Goal: Book appointment/travel/reservation

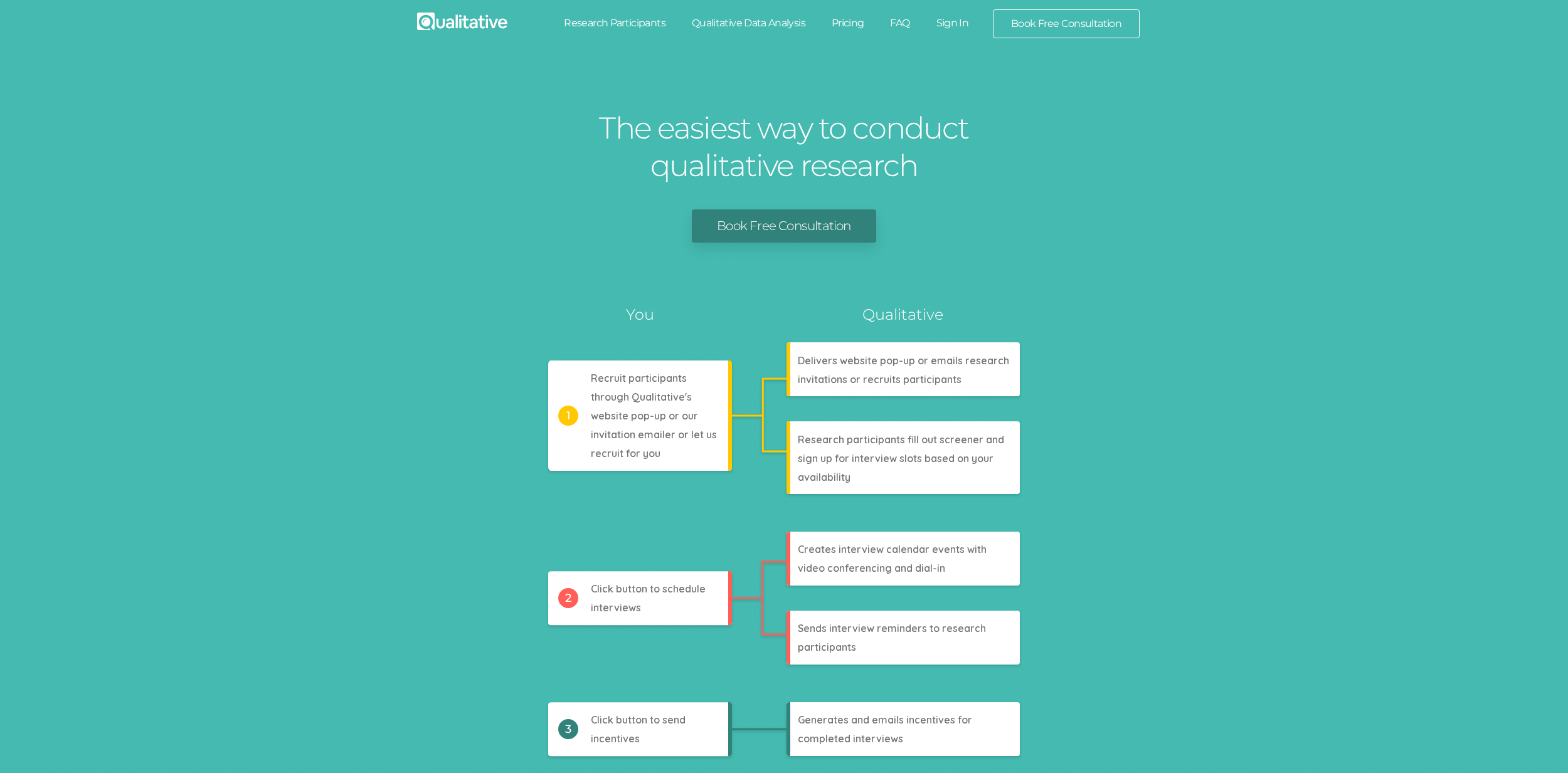
click at [642, 19] on link "Research Participants" at bounding box center [614, 23] width 128 height 28
click at [758, 25] on link "Qualitative Data Analysis" at bounding box center [748, 23] width 140 height 28
click at [843, 20] on link "Pricing" at bounding box center [848, 23] width 59 height 28
drag, startPoint x: 902, startPoint y: 23, endPoint x: 911, endPoint y: 26, distance: 9.5
click at [902, 23] on link "FAQ" at bounding box center [899, 23] width 46 height 28
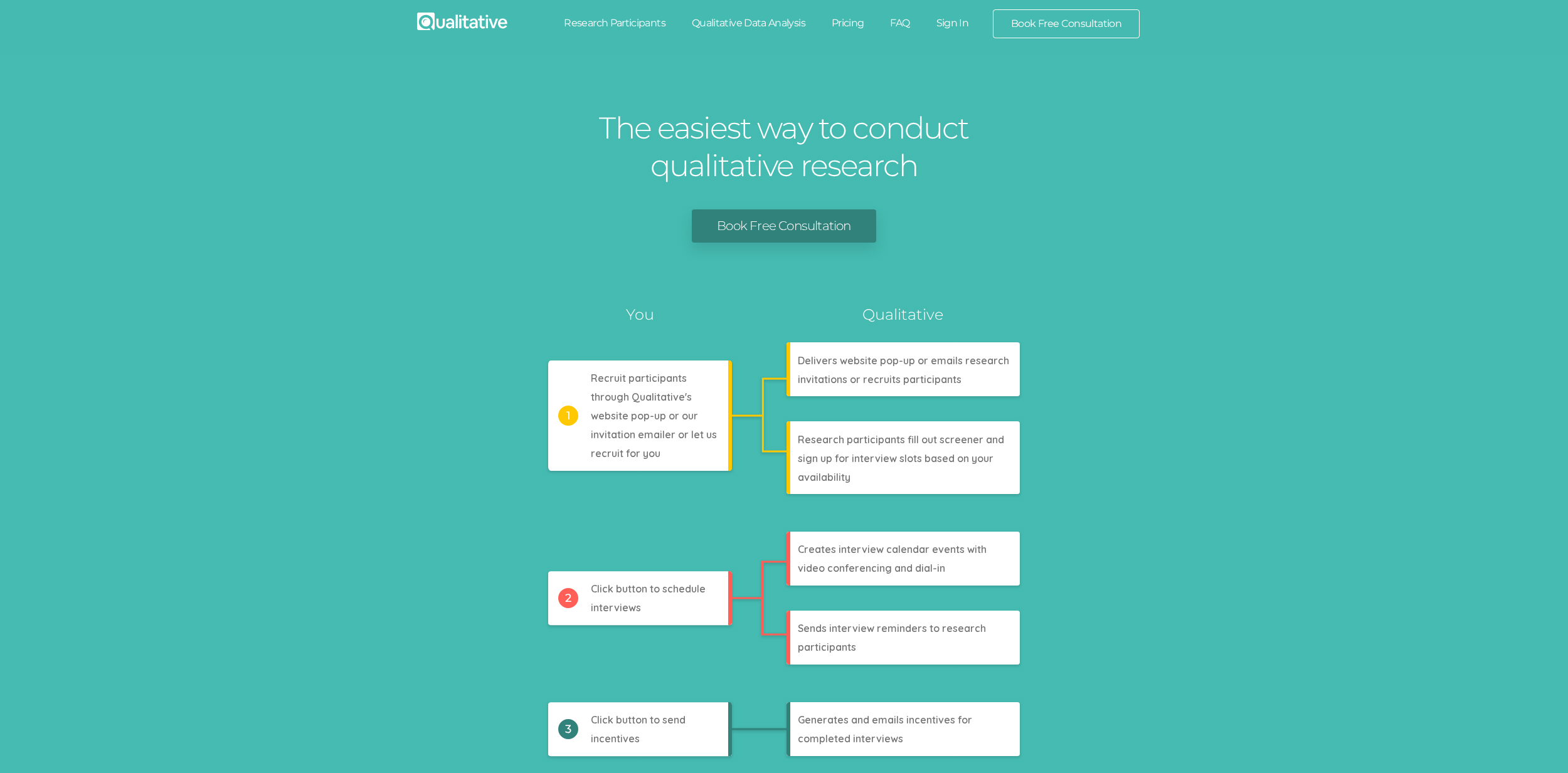
click at [950, 26] on link "Sign In" at bounding box center [953, 23] width 59 height 28
click at [1030, 21] on link "Book Free Consultation" at bounding box center [1066, 23] width 146 height 28
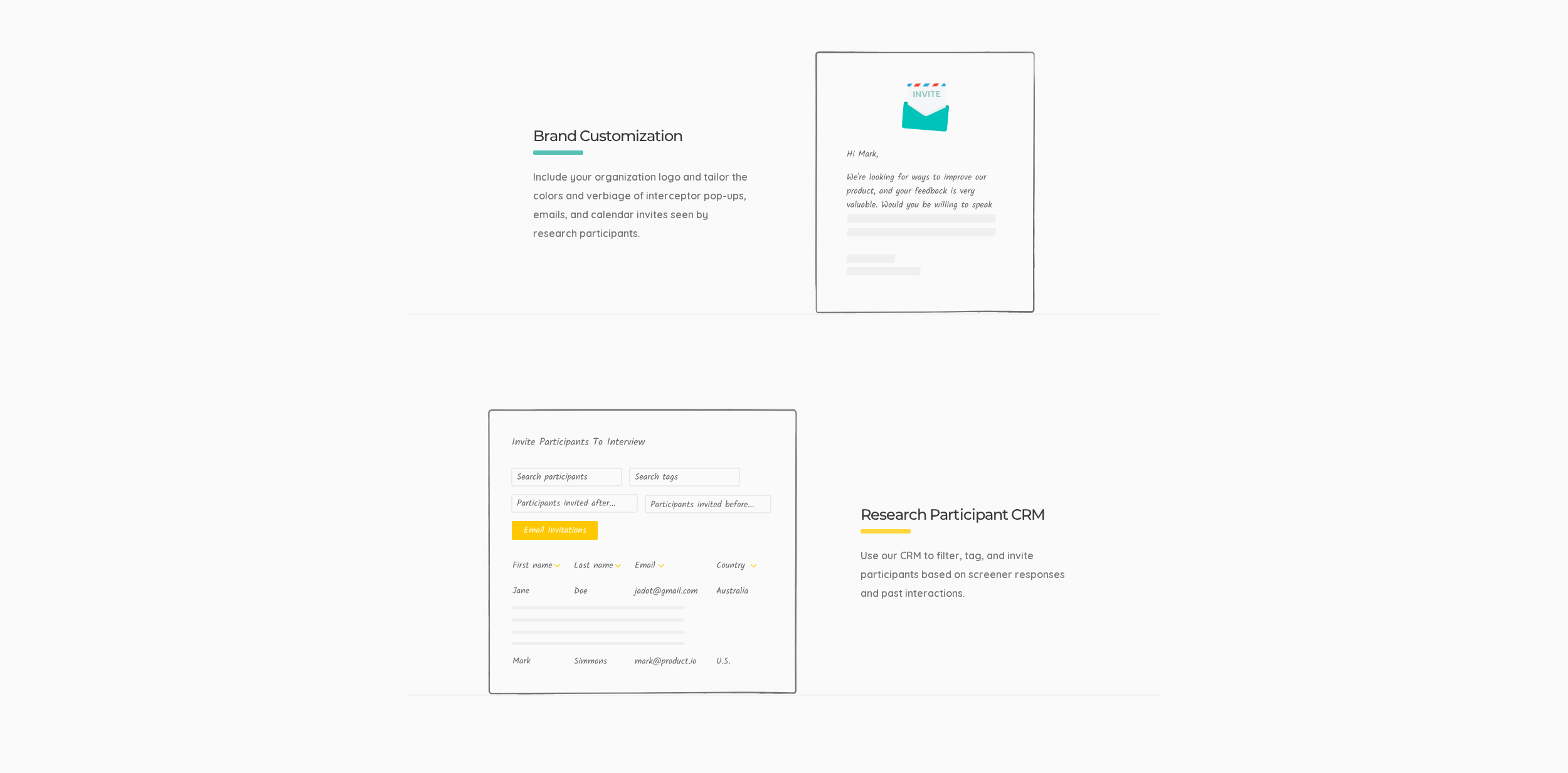
scroll to position [3996, 0]
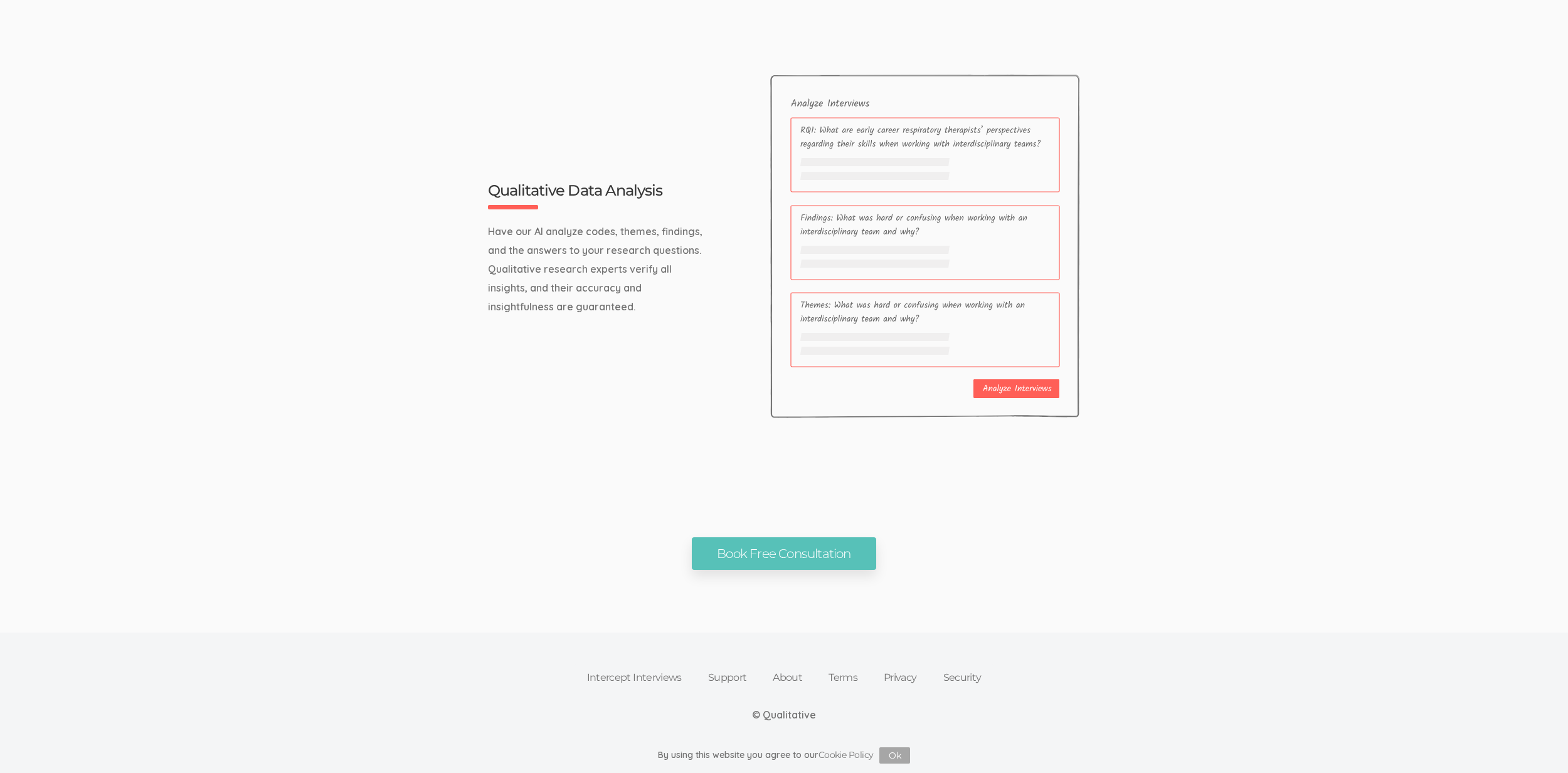
click at [648, 670] on link "Intercept Interviews" at bounding box center [634, 678] width 121 height 28
click at [713, 676] on link "Support" at bounding box center [727, 678] width 65 height 28
click at [772, 674] on link "About" at bounding box center [787, 678] width 56 height 28
click at [652, 676] on link "Intercept Interviews" at bounding box center [634, 678] width 121 height 28
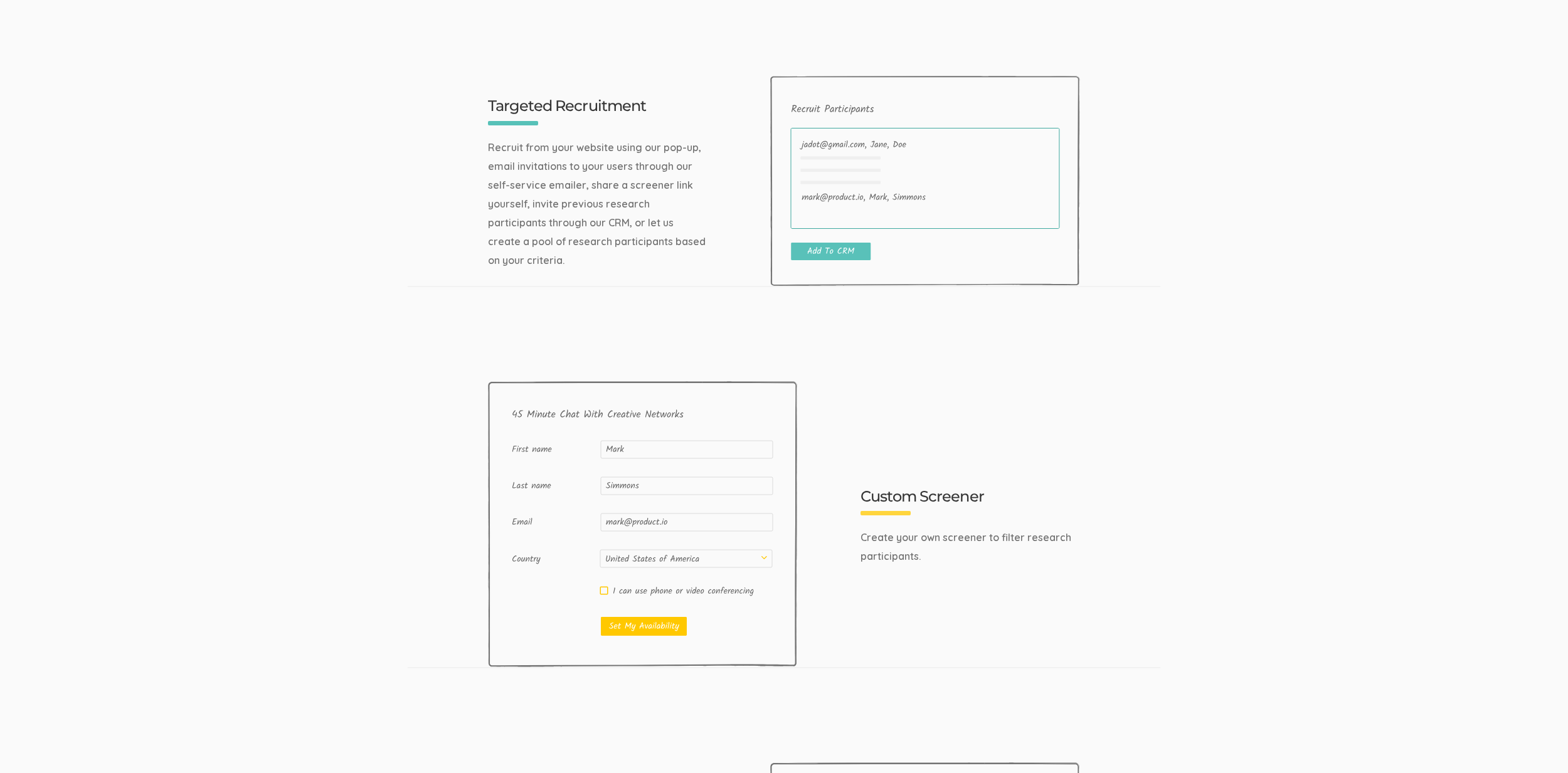
scroll to position [0, 0]
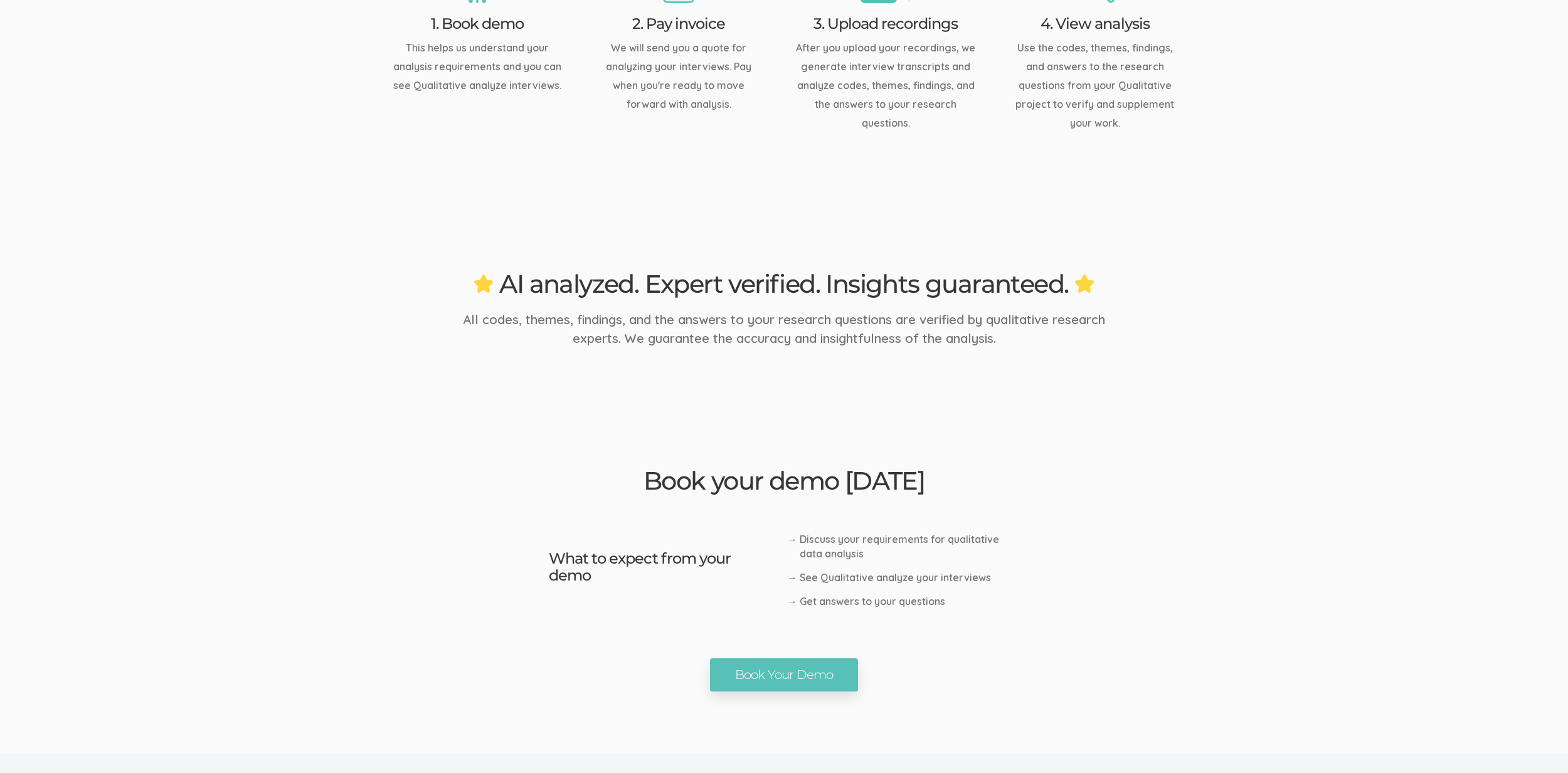
scroll to position [1846, 0]
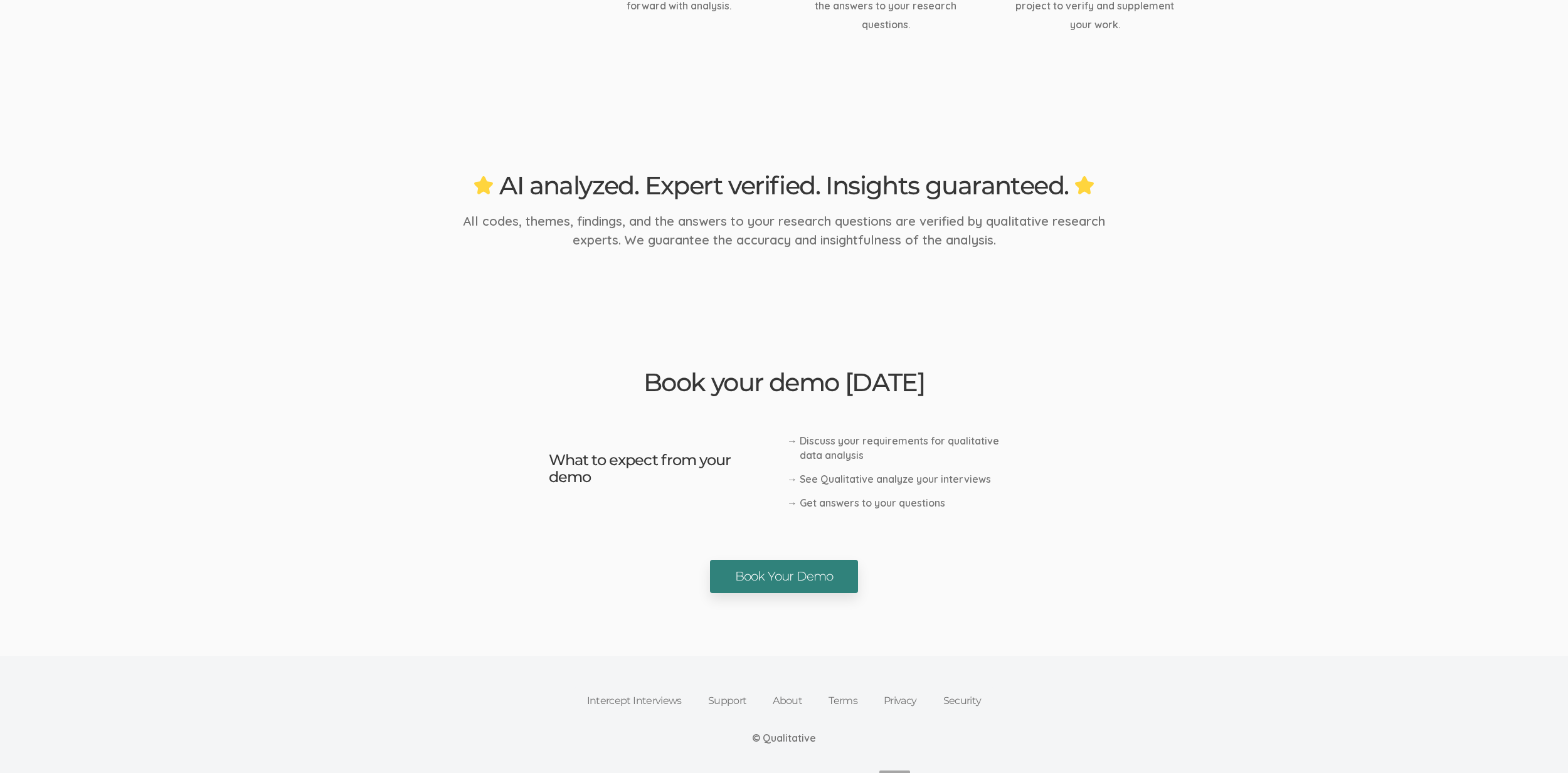
click at [751, 583] on link "Book Your Demo" at bounding box center [784, 577] width 149 height 33
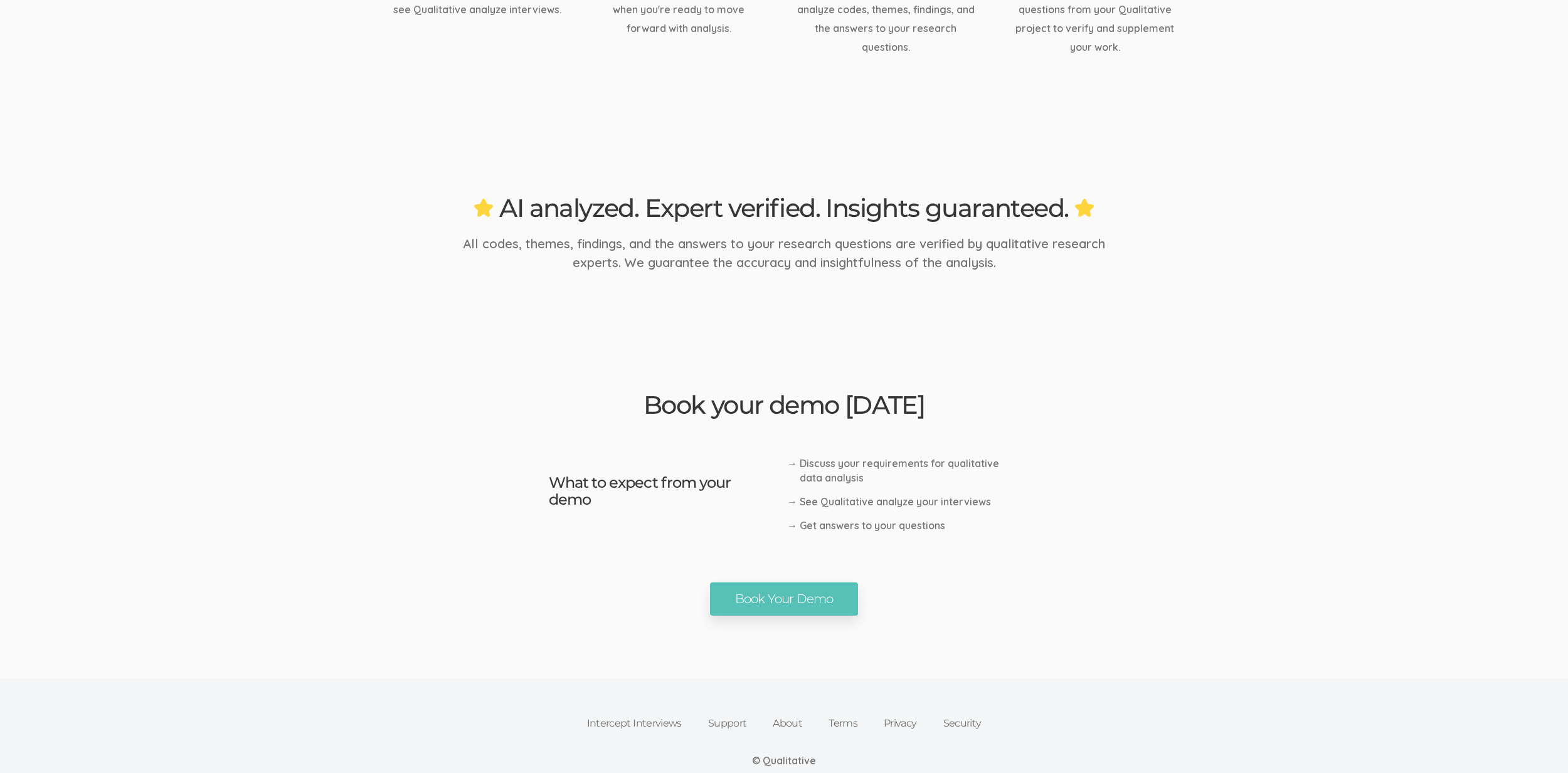
click at [520, 501] on div "Book your demo [DATE] What to expect from your demo Discuss your requirements f…" at bounding box center [784, 456] width 602 height 154
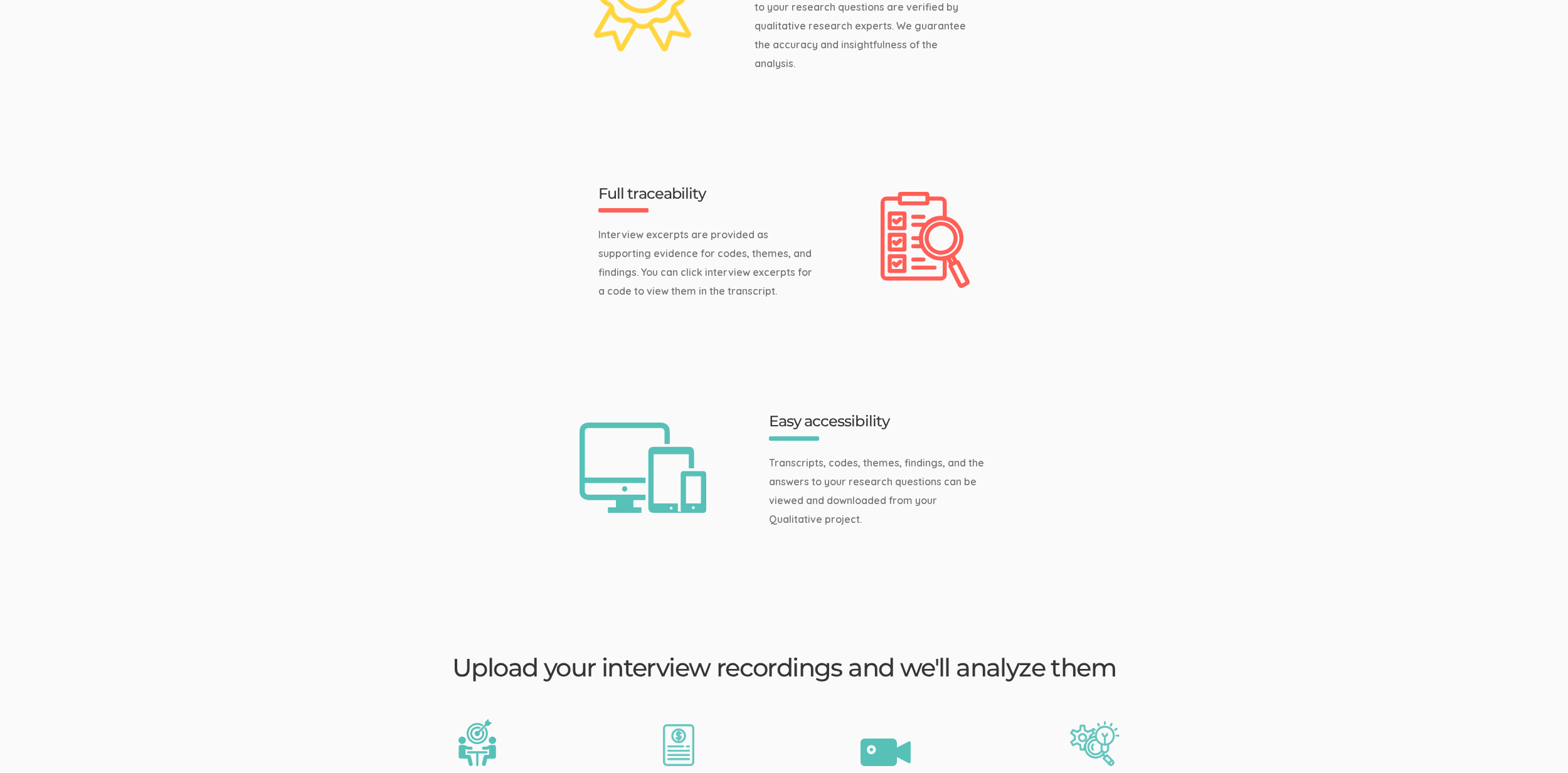
scroll to position [0, 0]
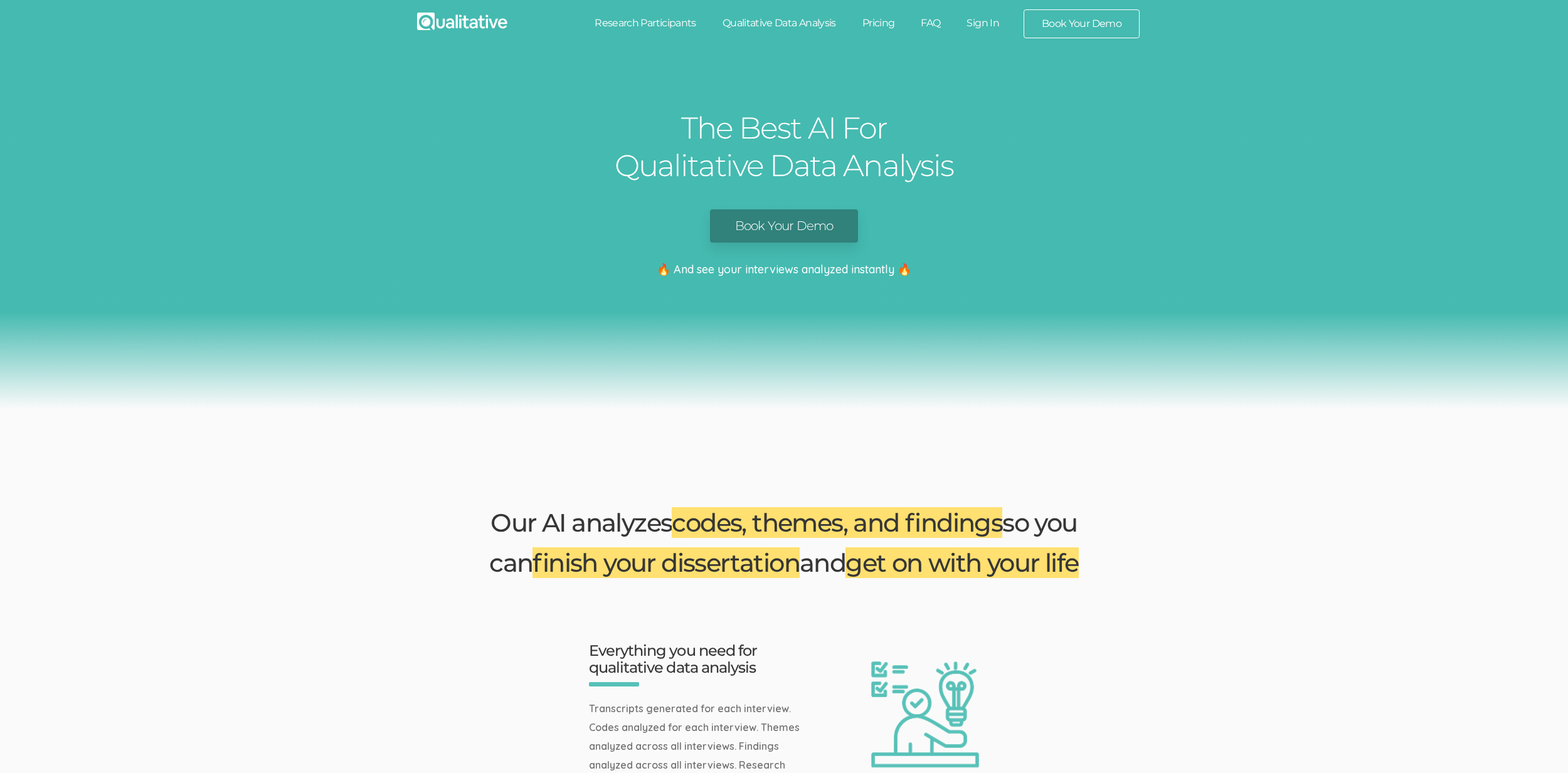
click at [522, 504] on h2 "Our AI analyzes codes, themes, and findings so you can finish your dissertation…" at bounding box center [784, 543] width 608 height 80
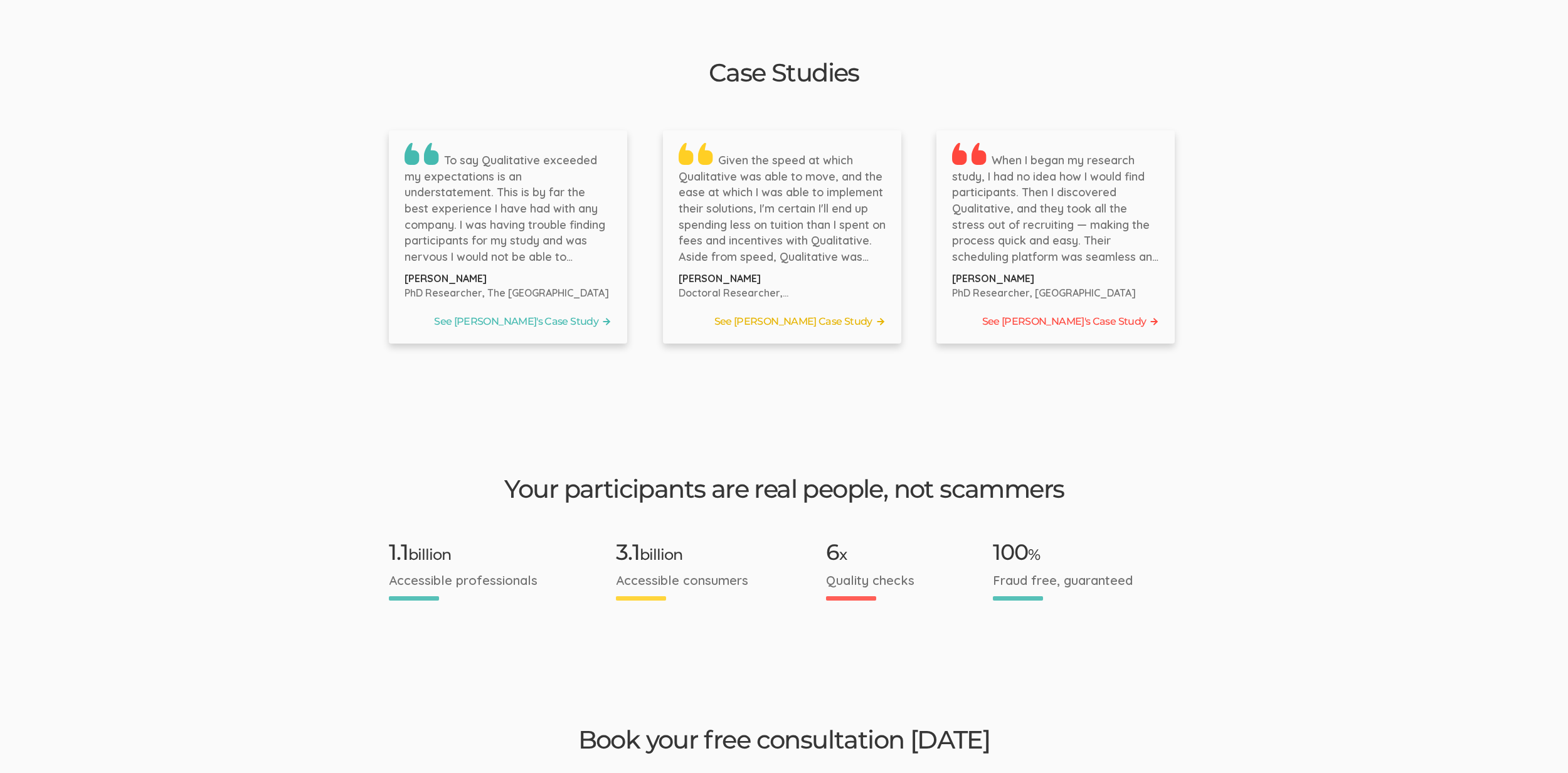
scroll to position [1843, 0]
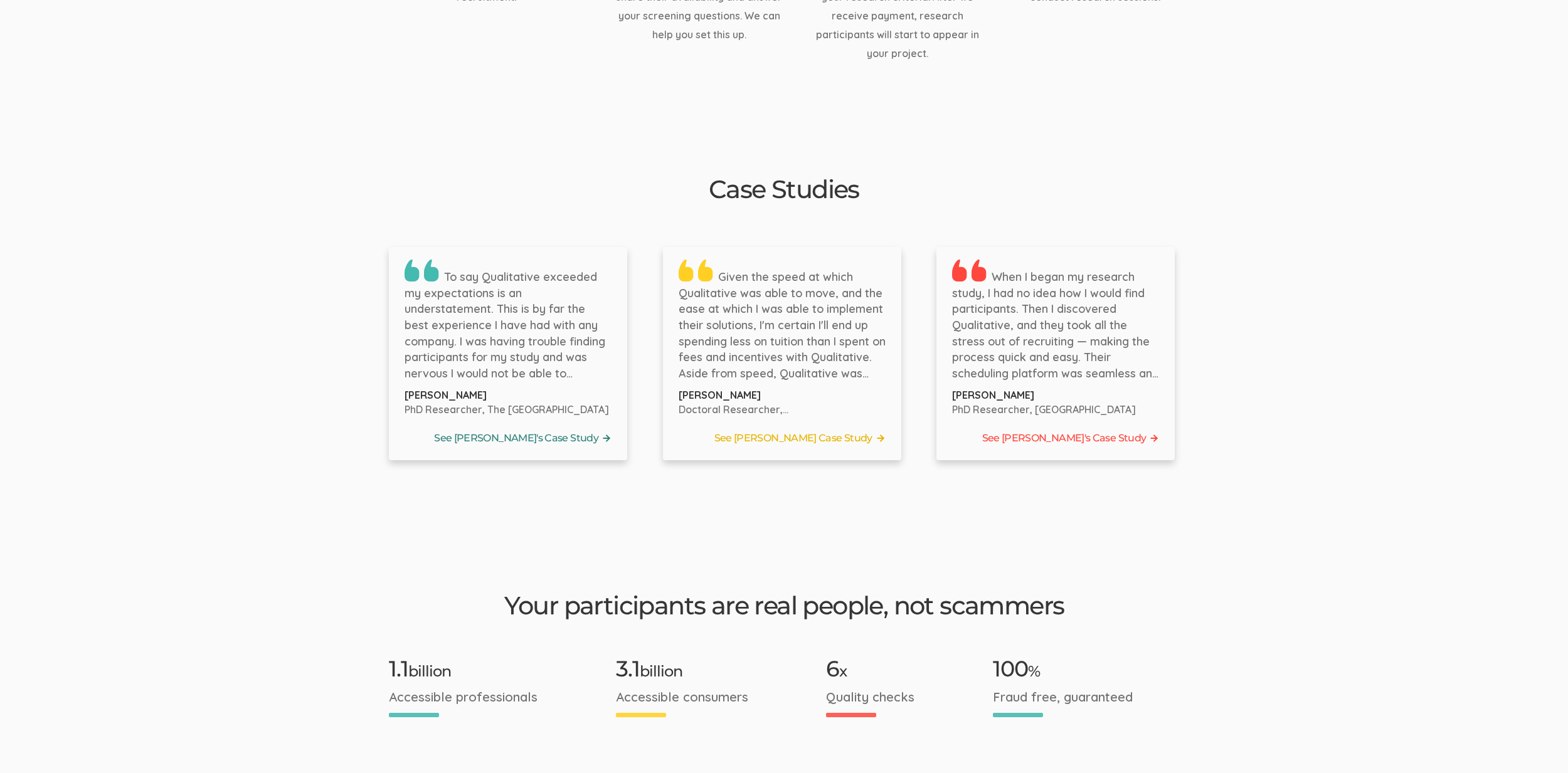
click at [538, 429] on link "See Bernice's Case Study" at bounding box center [508, 438] width 207 height 19
click at [790, 429] on link "See Tyler's Case Study" at bounding box center [782, 438] width 207 height 19
click at [1061, 429] on link "See Jennifer's Case Study" at bounding box center [1055, 438] width 207 height 19
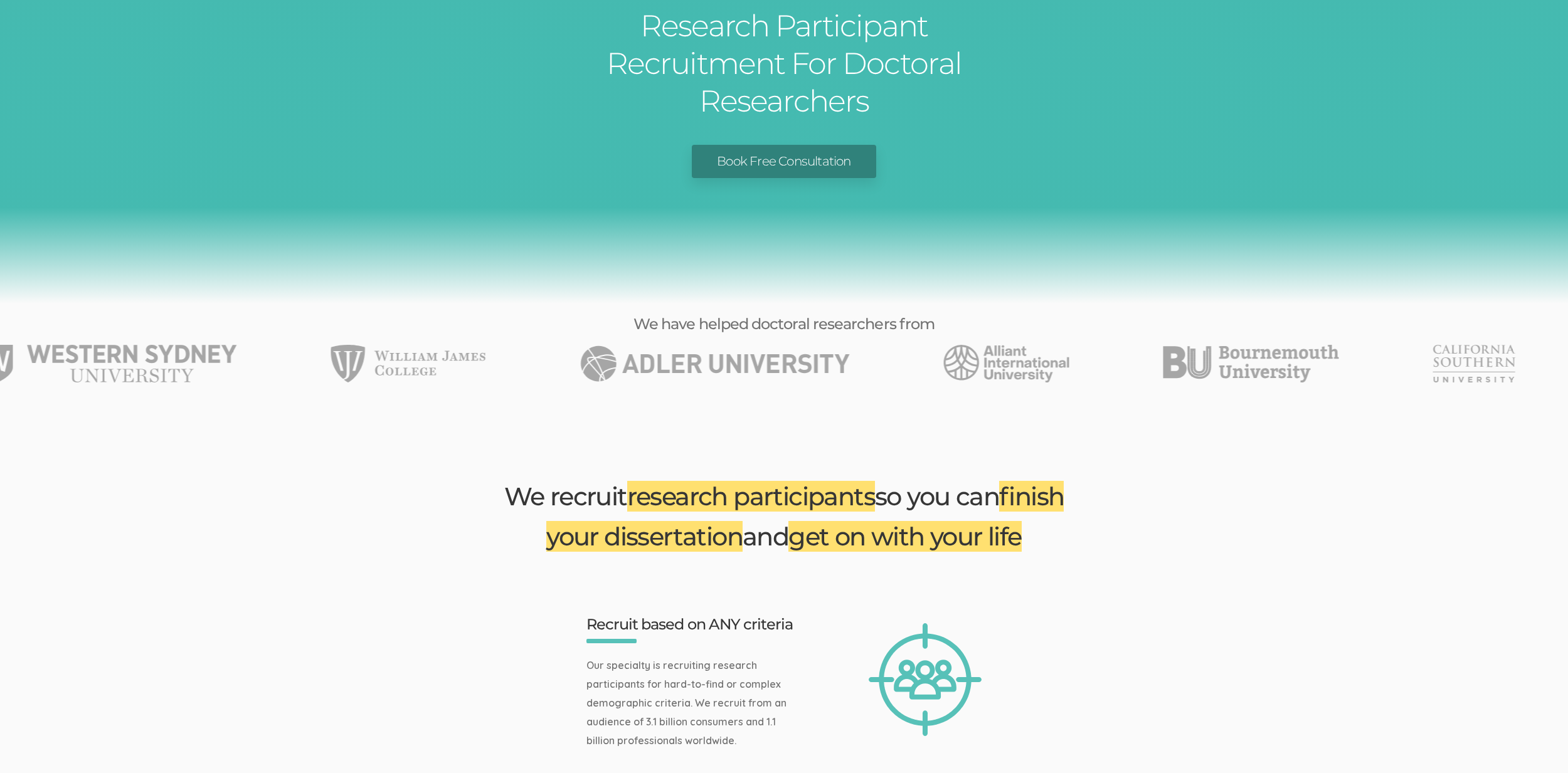
scroll to position [0, 0]
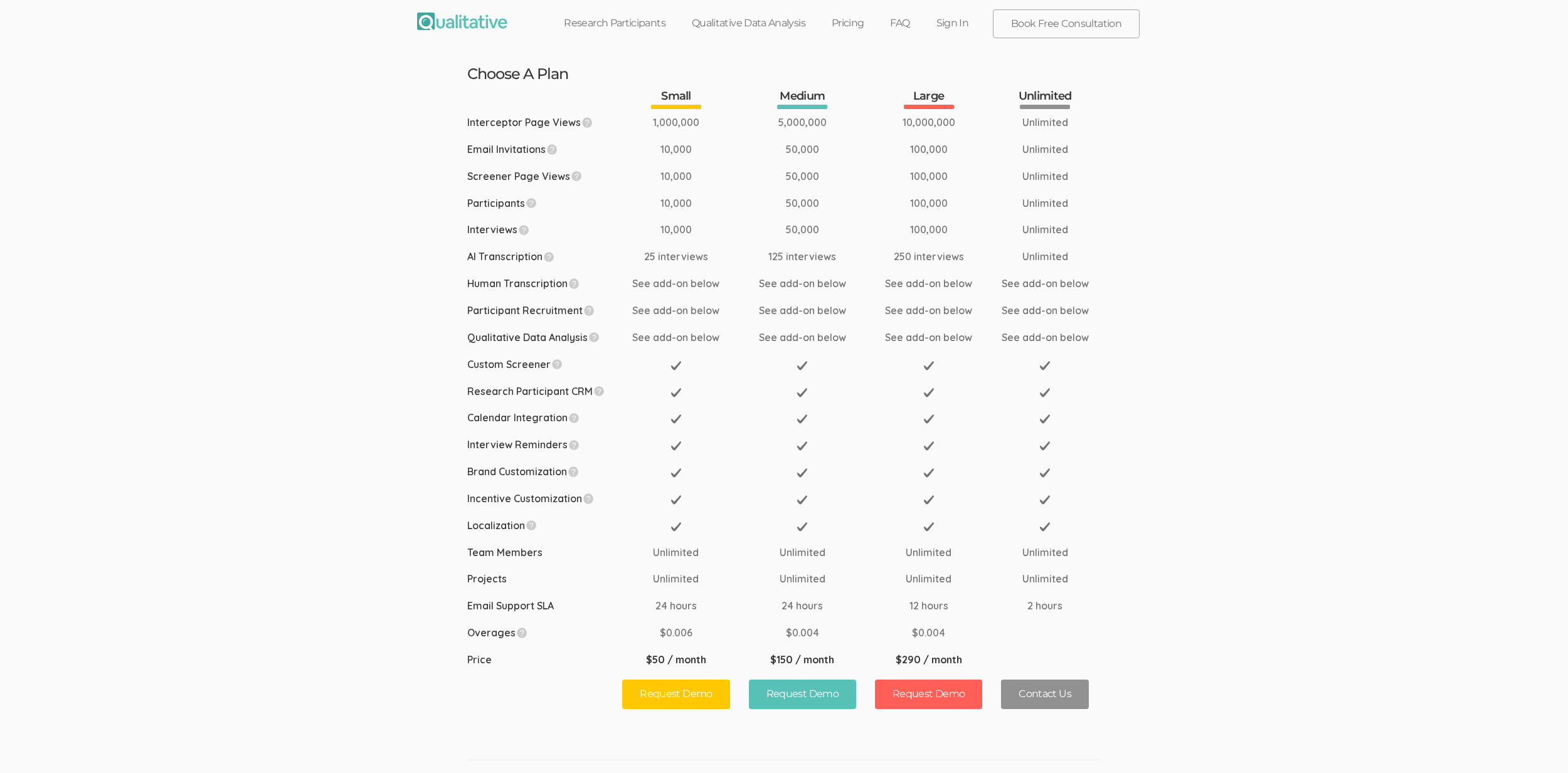
click at [619, 406] on td "Calendar Integration" at bounding box center [544, 418] width 155 height 27
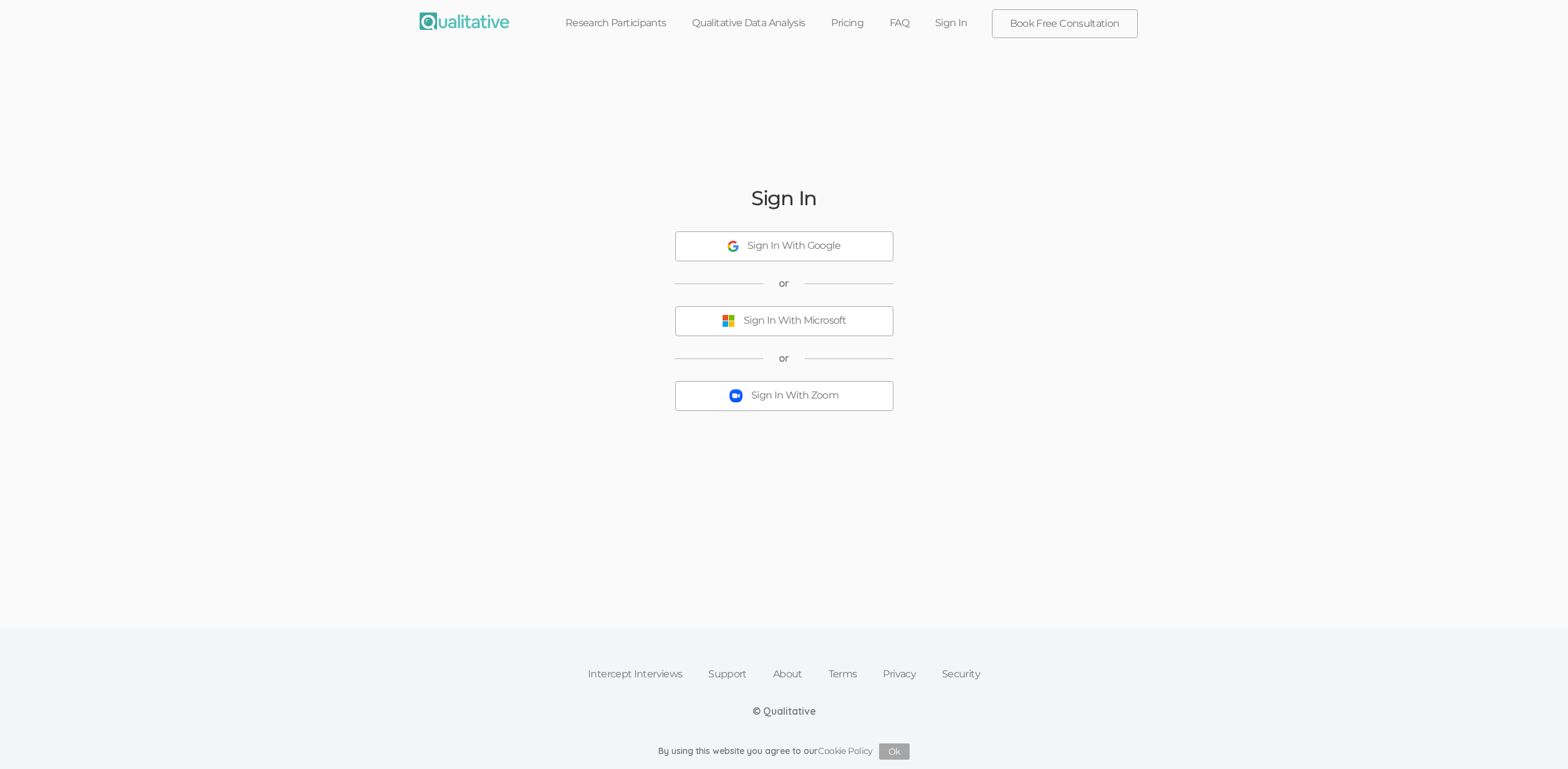
click at [422, 433] on div "Sign In Sign In With Google or Sign In With Microsoft or Sign In With Zoom" at bounding box center [784, 310] width 748 height 514
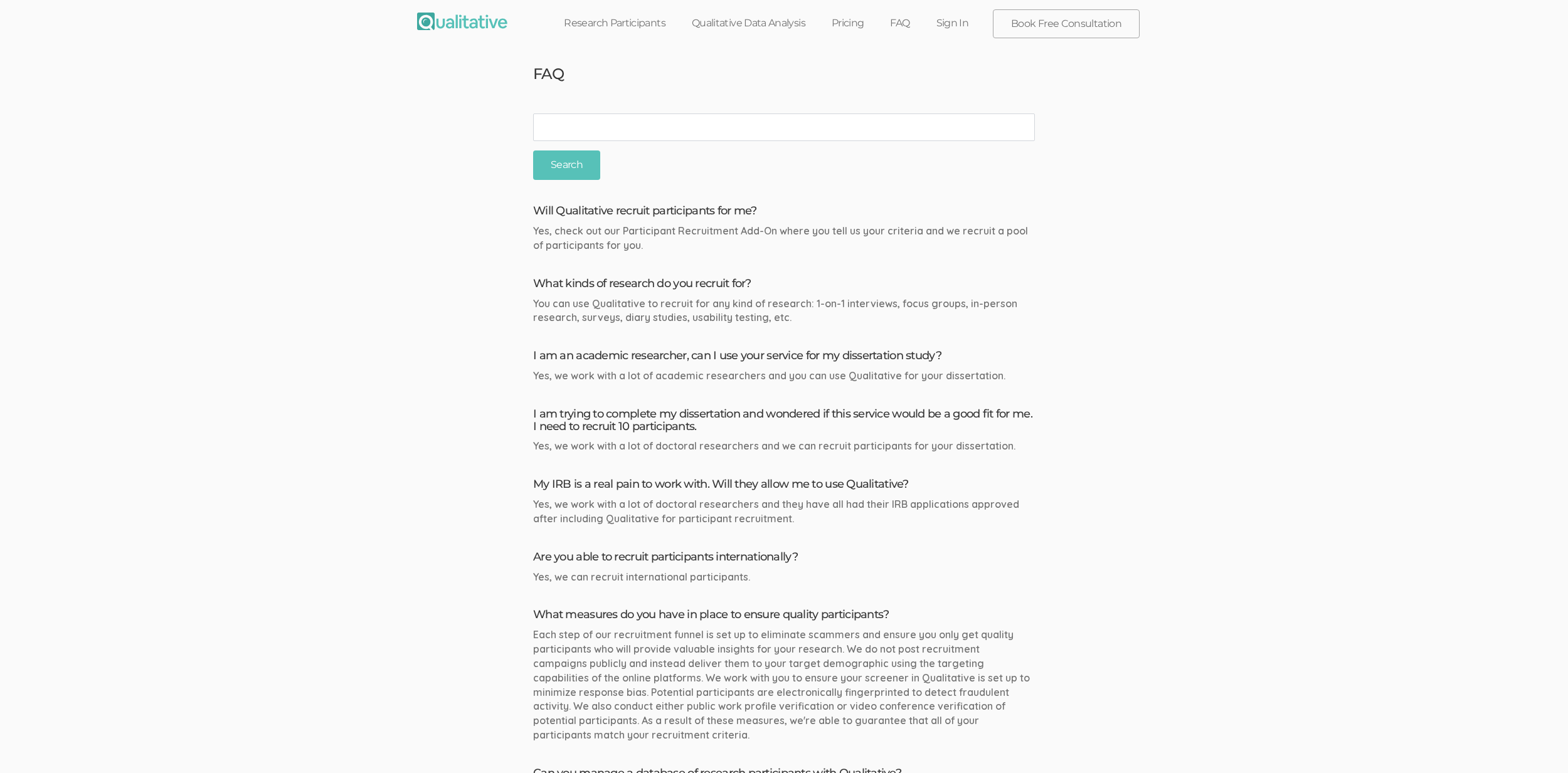
click at [584, 413] on h4 "I am trying to complete my dissertation and wondered if this service would be a…" at bounding box center [784, 420] width 502 height 25
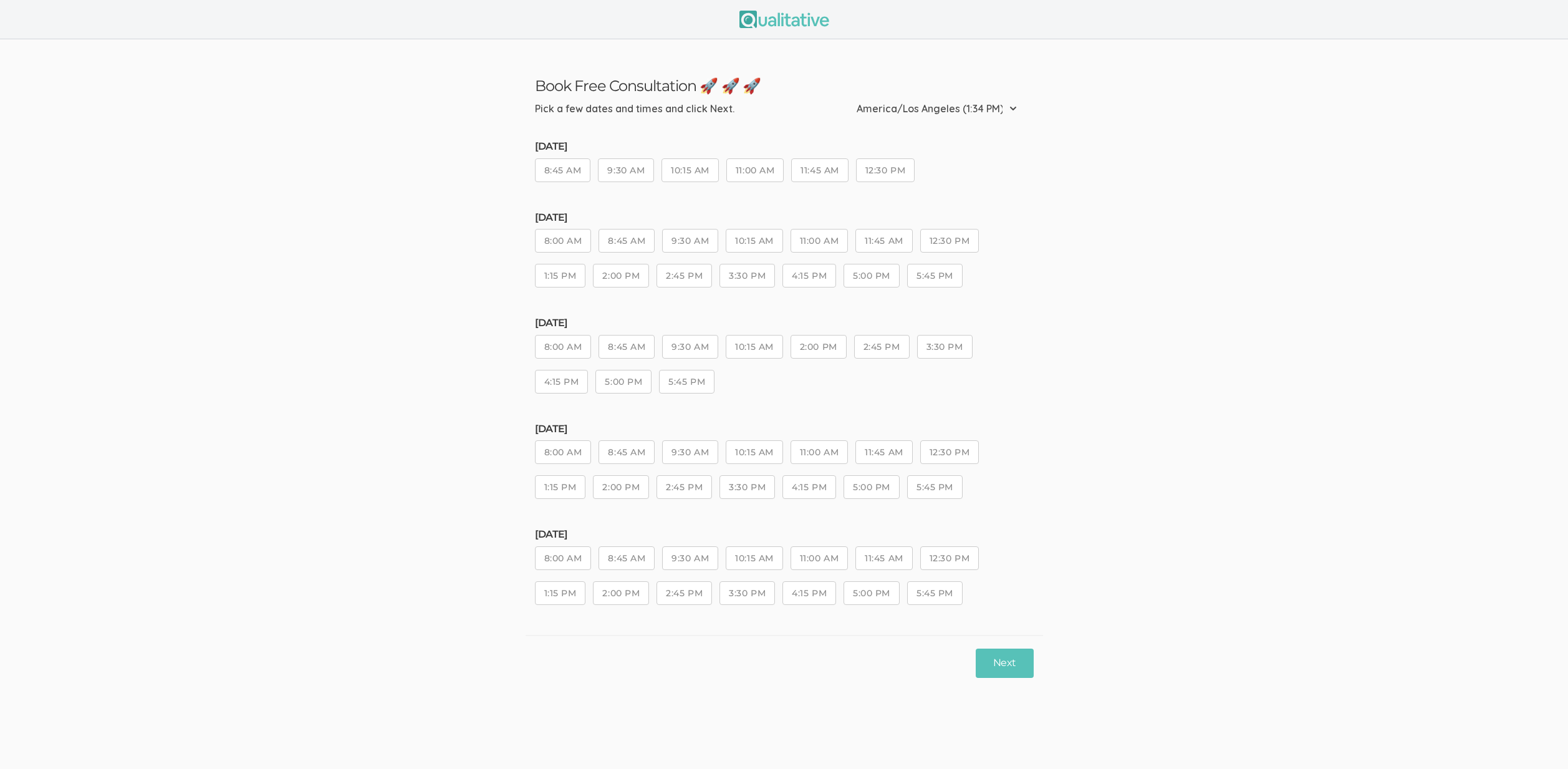
click at [676, 359] on button "9:30 AM" at bounding box center [690, 347] width 56 height 24
click at [733, 352] on button "10:15 AM" at bounding box center [754, 347] width 57 height 24
click at [990, 663] on button "Next" at bounding box center [1004, 663] width 57 height 29
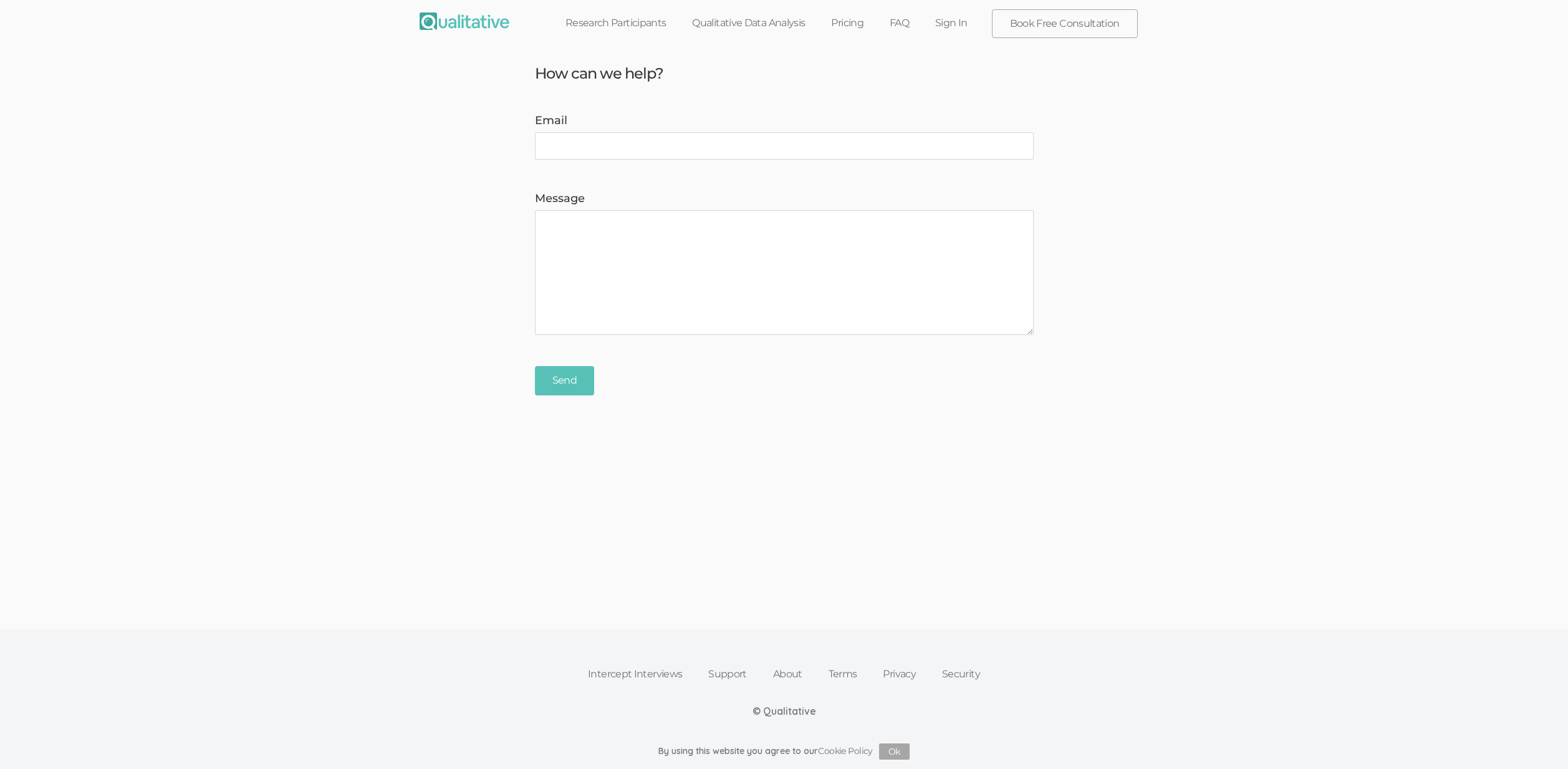
click at [722, 529] on ui-view "How can we help? Email Message Send" at bounding box center [784, 310] width 1568 height 514
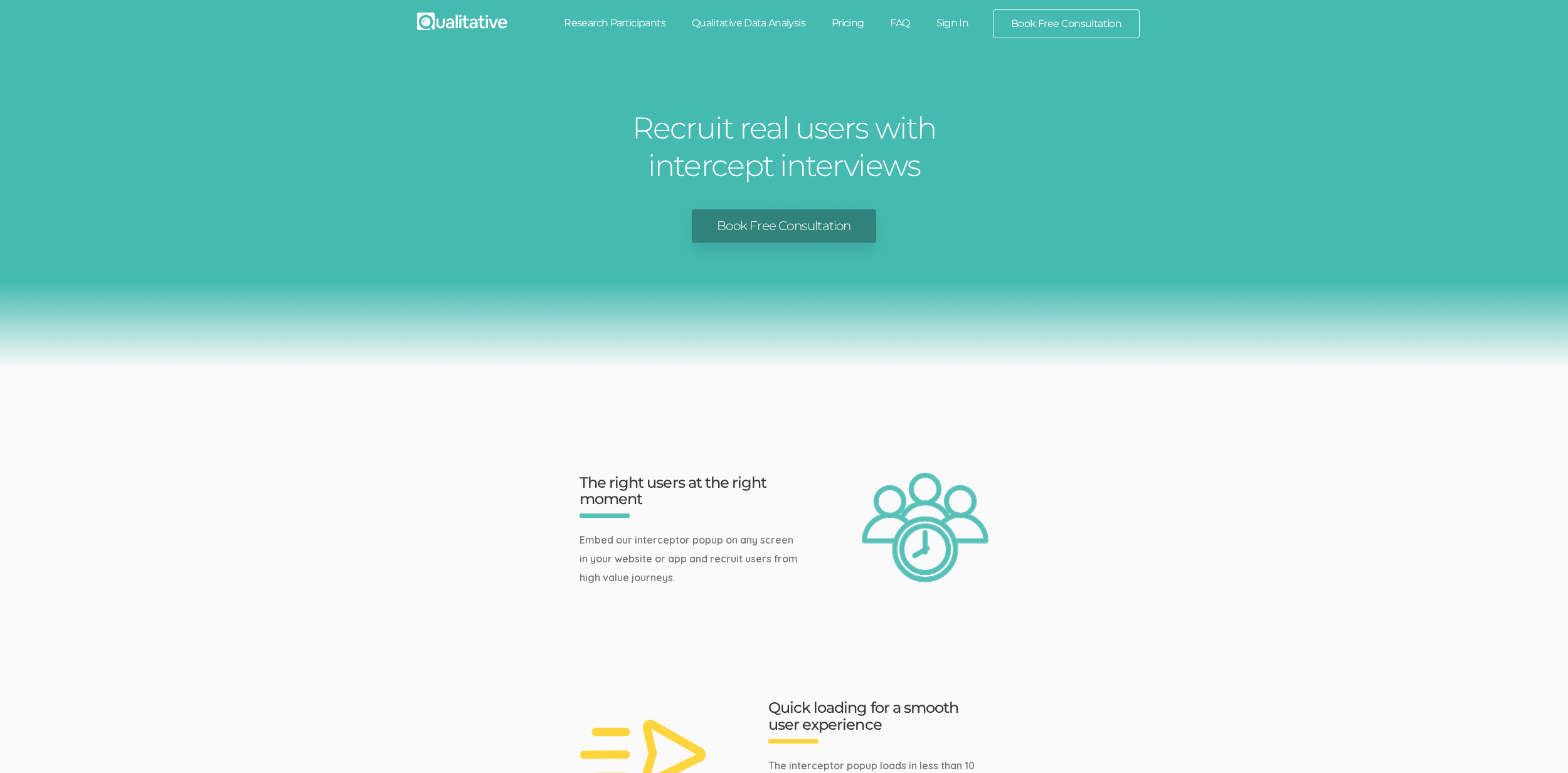
click at [772, 233] on link "Book Free Consultation" at bounding box center [783, 226] width 183 height 33
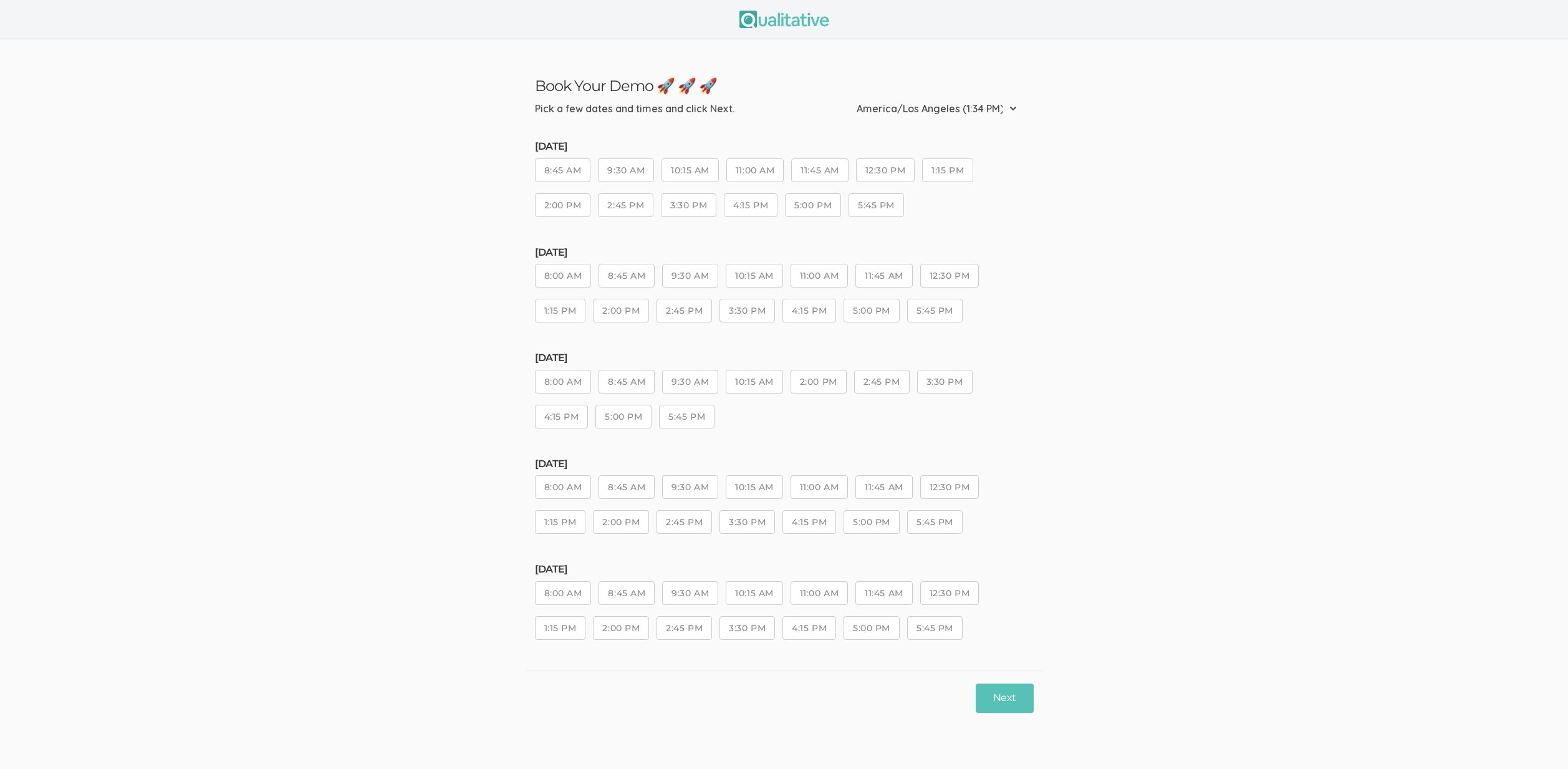
click at [701, 517] on button "2:45 PM" at bounding box center [685, 522] width 56 height 24
click at [766, 488] on button "10:15 AM" at bounding box center [754, 487] width 57 height 24
click at [988, 688] on button "Next" at bounding box center [1004, 698] width 57 height 29
click at [624, 241] on button "8:45 AM" at bounding box center [626, 241] width 56 height 24
click at [995, 661] on button "Next" at bounding box center [1004, 663] width 57 height 29
